Goal: Transaction & Acquisition: Purchase product/service

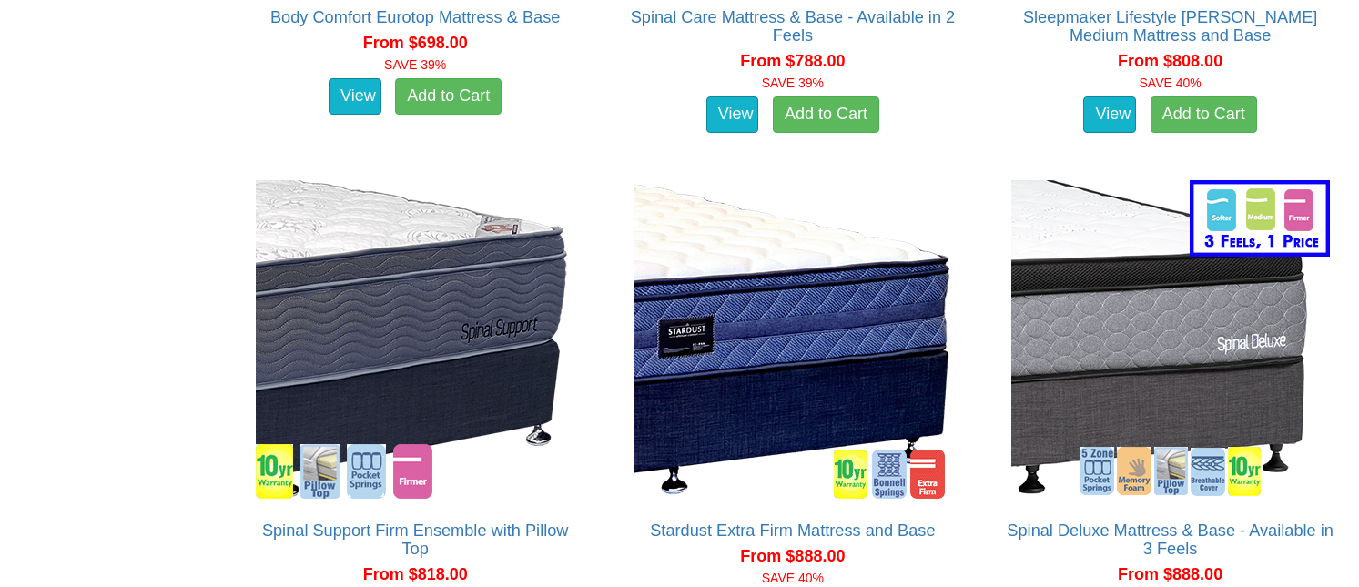
scroll to position [2549, 0]
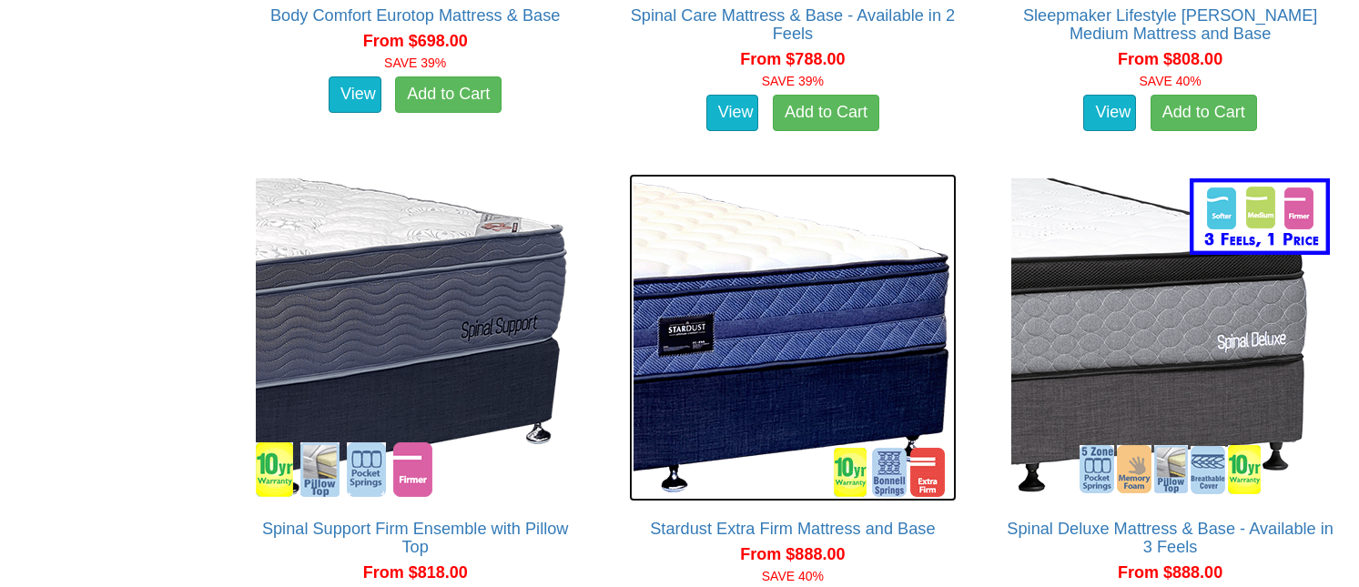
click at [742, 402] on img at bounding box center [793, 338] width 328 height 328
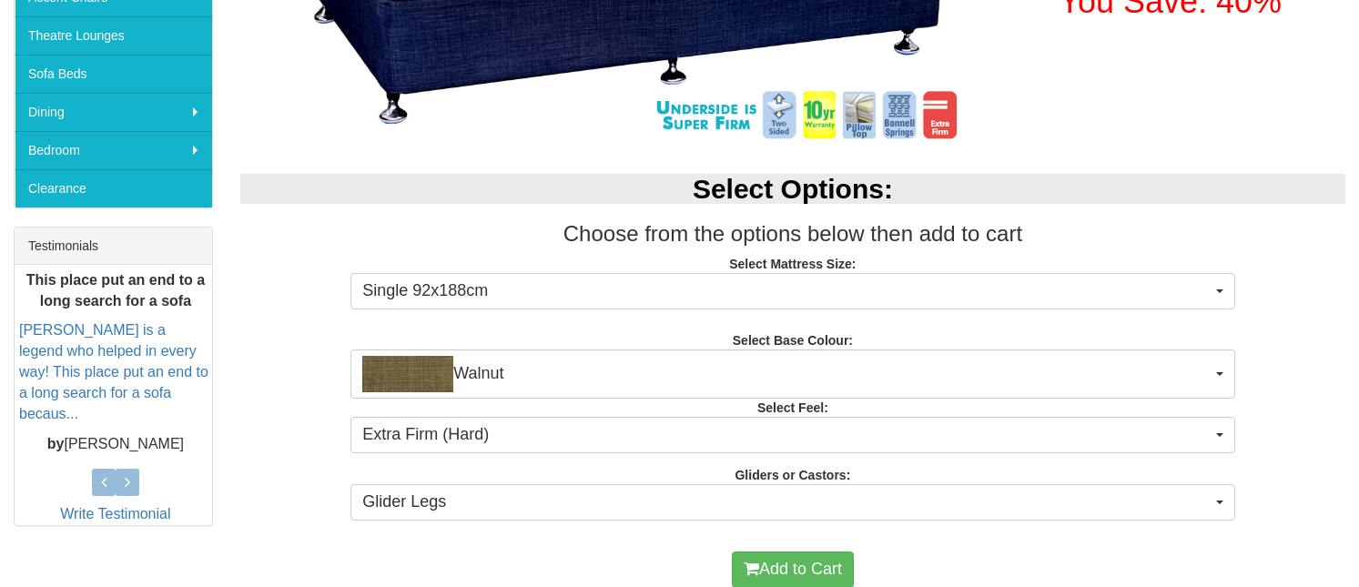
scroll to position [637, 0]
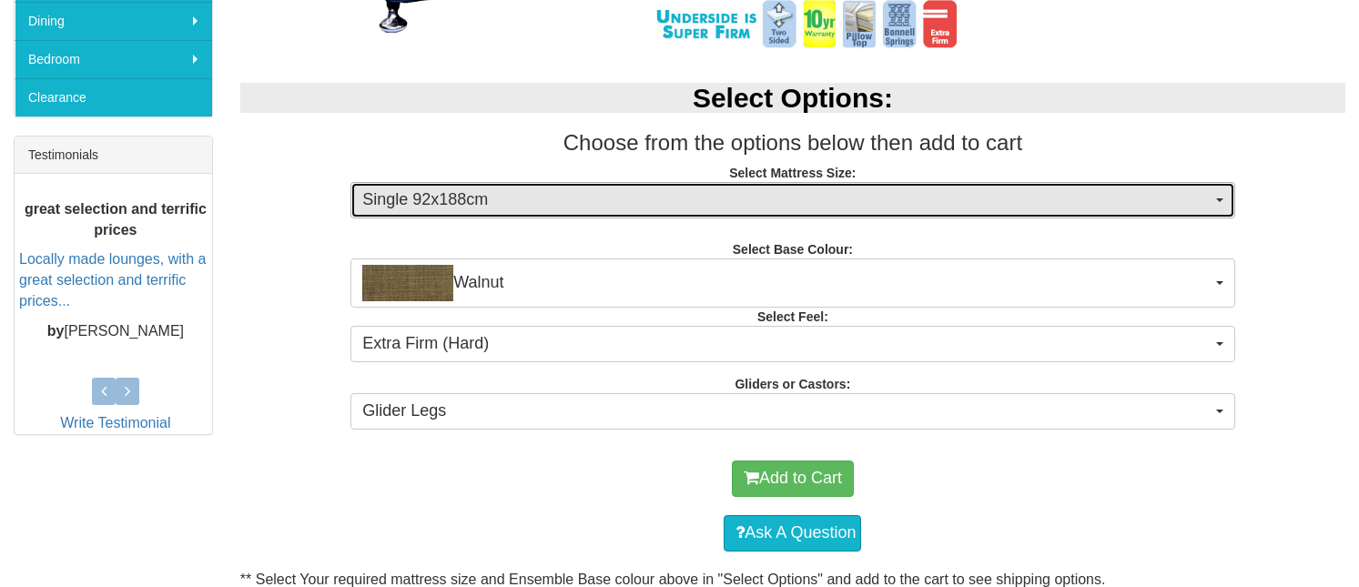
click at [1199, 200] on span "Single 92x188cm" at bounding box center [786, 200] width 849 height 24
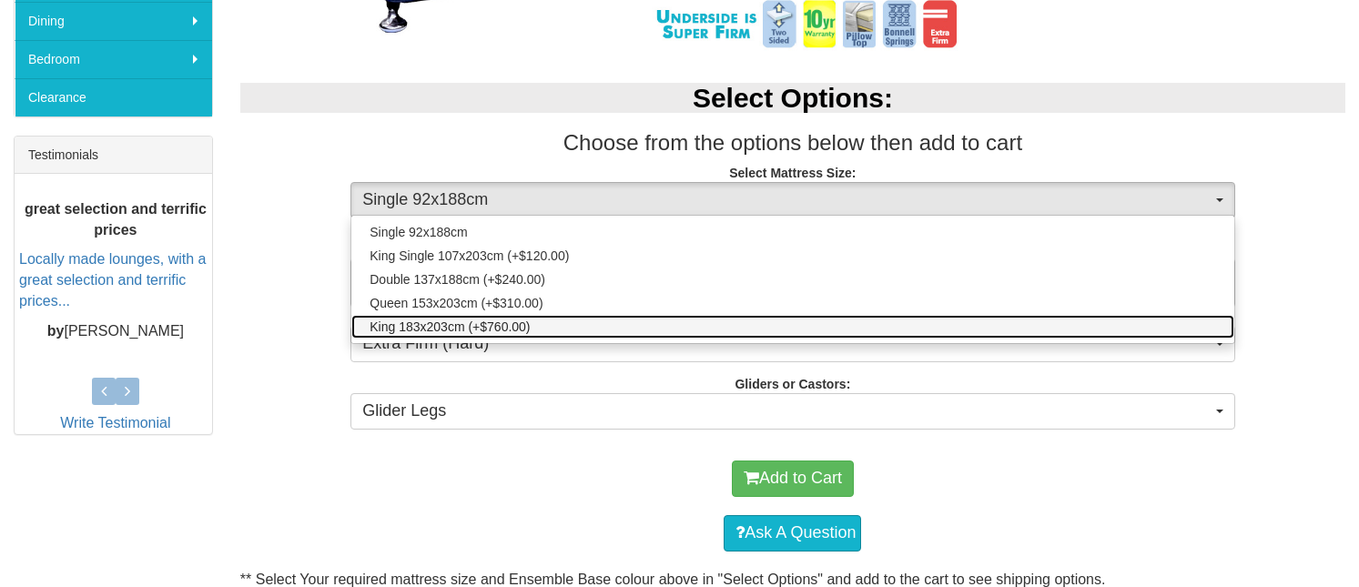
click at [565, 329] on link "King 183x203cm (+$760.00)" at bounding box center [792, 327] width 882 height 24
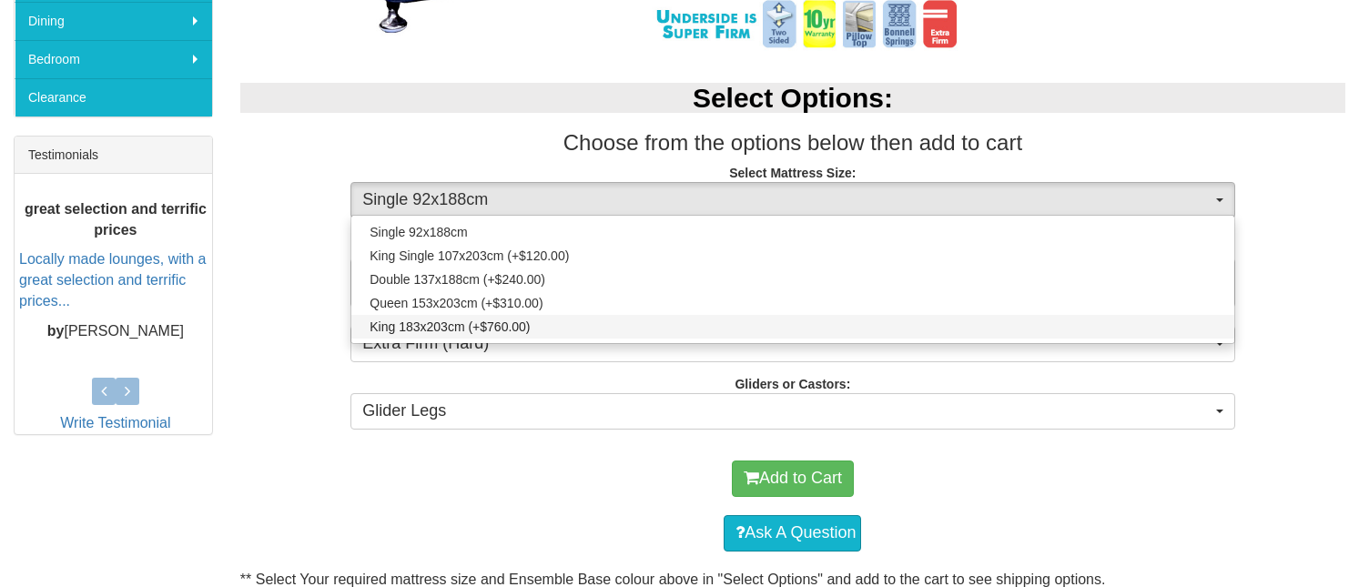
select select "1877"
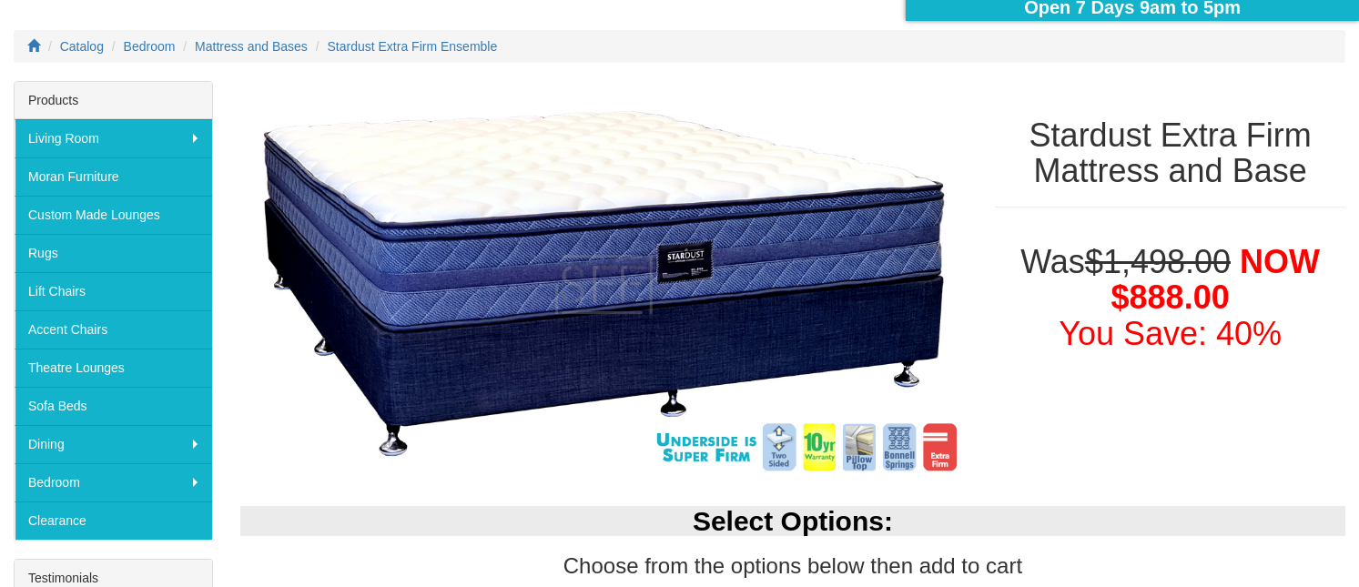
scroll to position [182, 0]
